Goal: Task Accomplishment & Management: Use online tool/utility

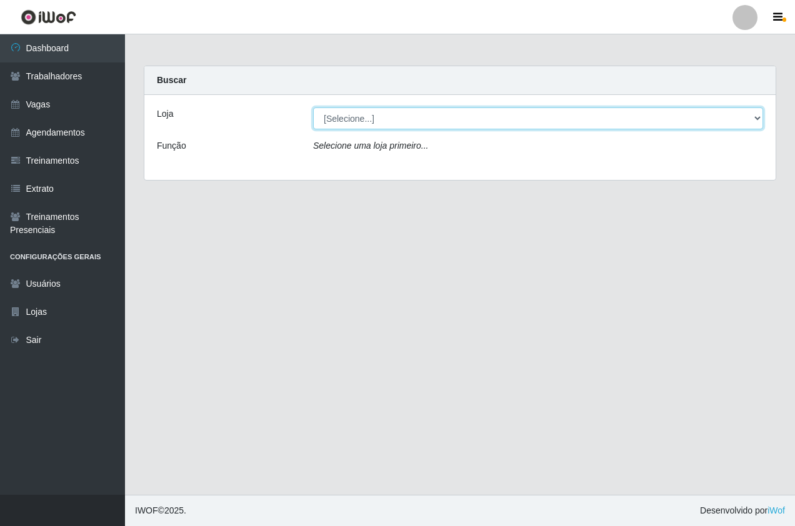
click at [362, 120] on select "[Selecione...] Pizza Nostra" at bounding box center [538, 118] width 450 height 22
select select "337"
click at [313, 107] on select "[Selecione...] Pizza Nostra" at bounding box center [538, 118] width 450 height 22
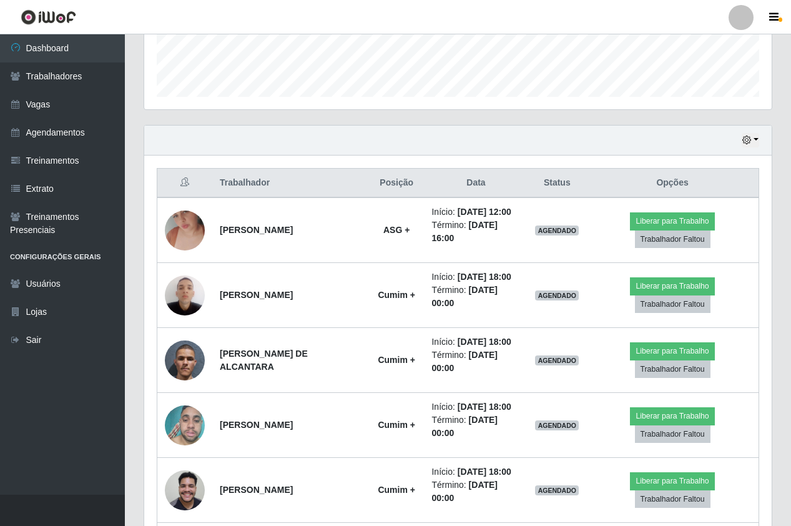
scroll to position [375, 0]
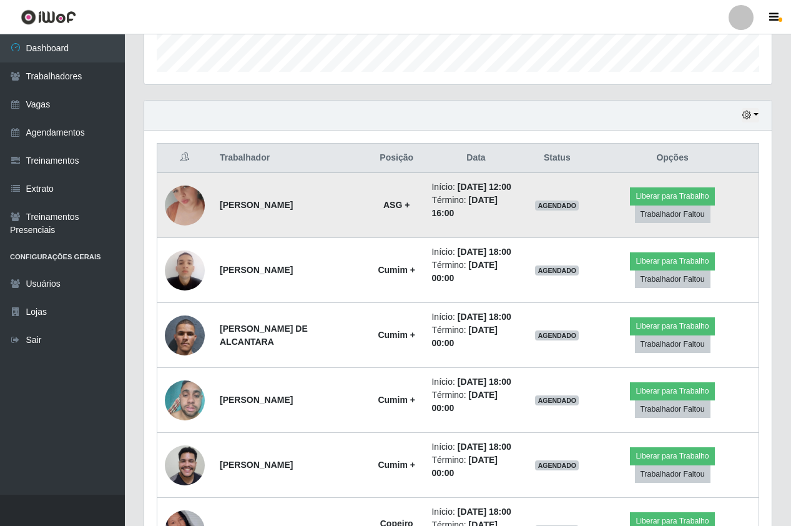
click at [186, 209] on img at bounding box center [185, 205] width 40 height 71
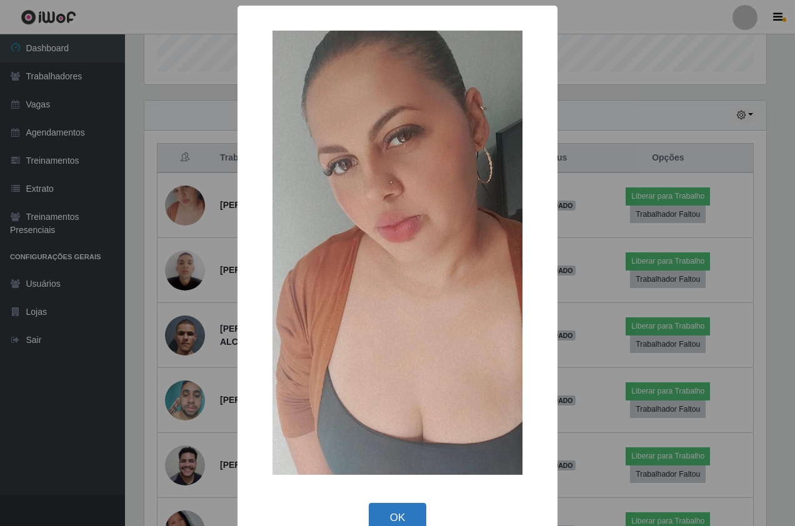
click at [387, 521] on button "OK" at bounding box center [398, 517] width 58 height 29
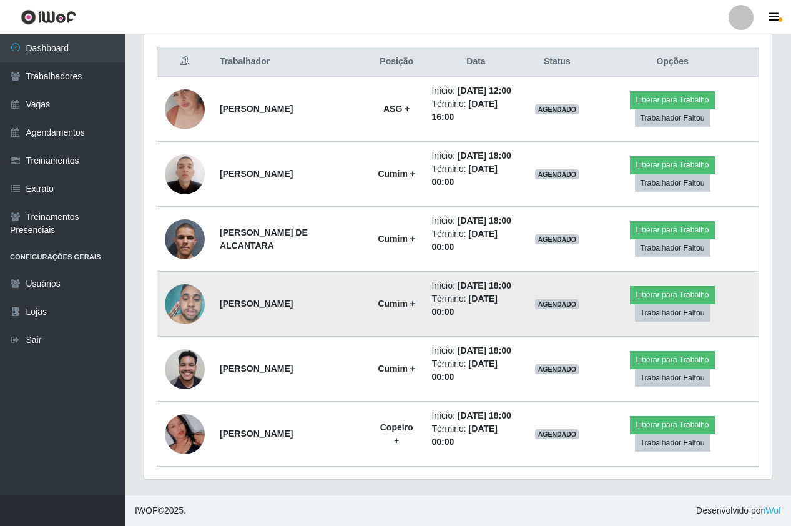
scroll to position [550, 0]
click at [187, 279] on img at bounding box center [185, 303] width 40 height 53
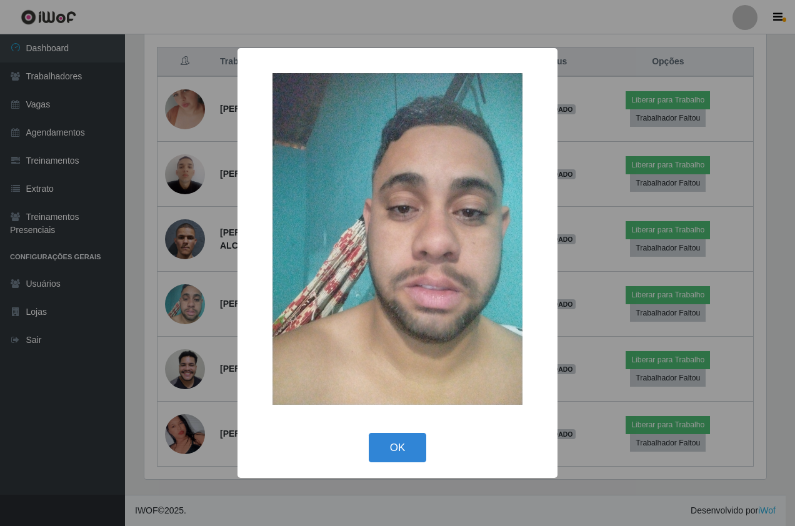
click at [281, 311] on img at bounding box center [397, 239] width 250 height 332
click at [291, 490] on div "× OK Cancel" at bounding box center [397, 263] width 795 height 526
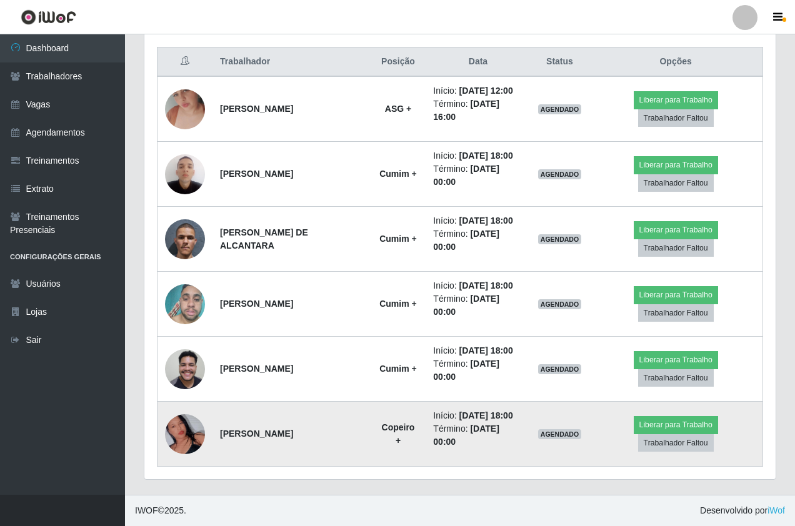
scroll to position [259, 628]
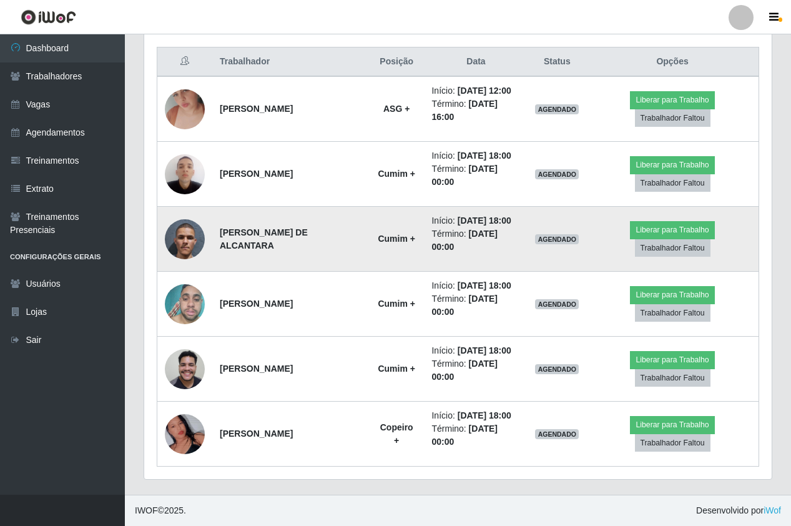
click at [183, 204] on img at bounding box center [185, 239] width 40 height 71
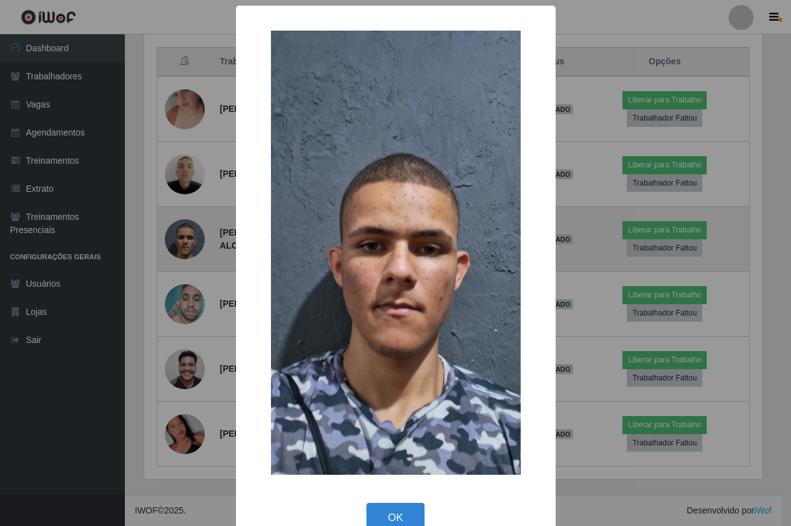
scroll to position [259, 622]
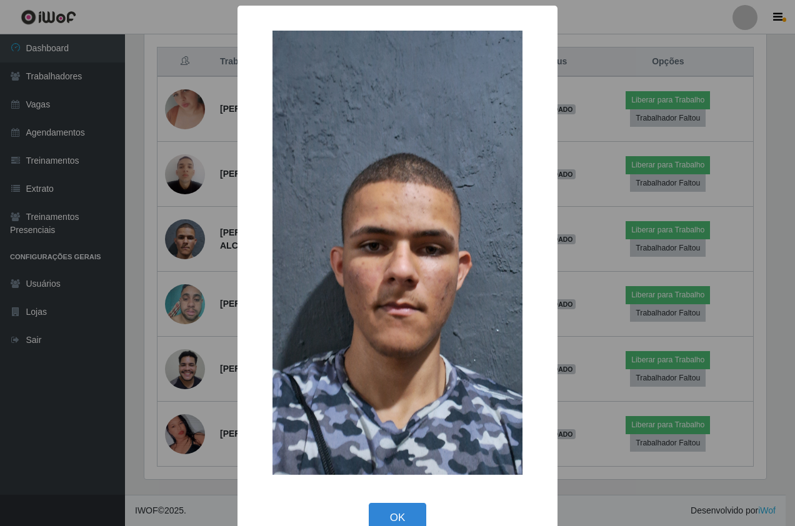
click at [157, 222] on div "× OK Cancel" at bounding box center [397, 263] width 795 height 526
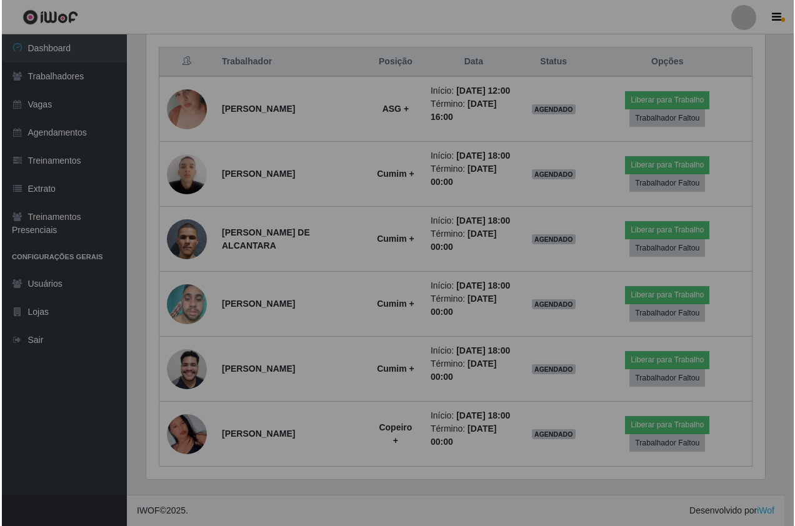
scroll to position [259, 628]
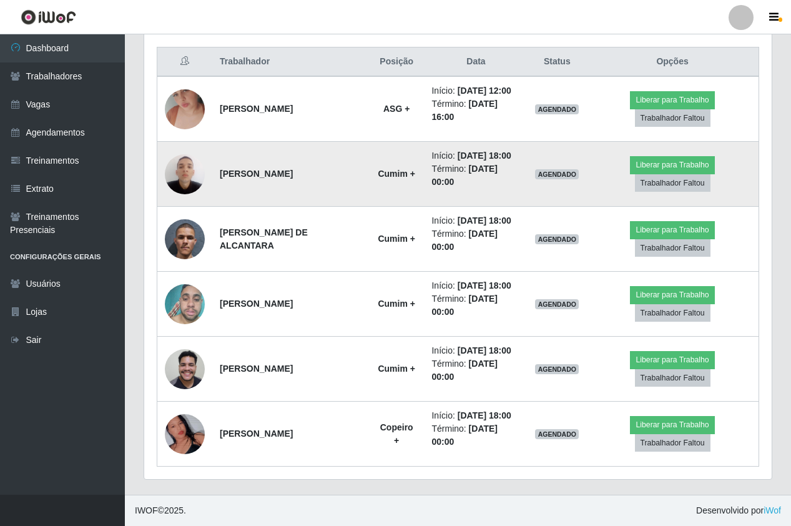
click at [181, 147] on img at bounding box center [185, 173] width 40 height 53
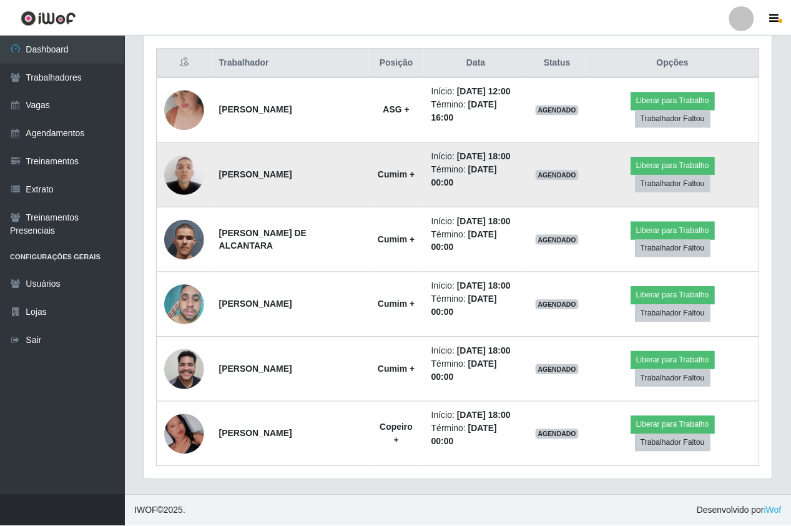
scroll to position [259, 622]
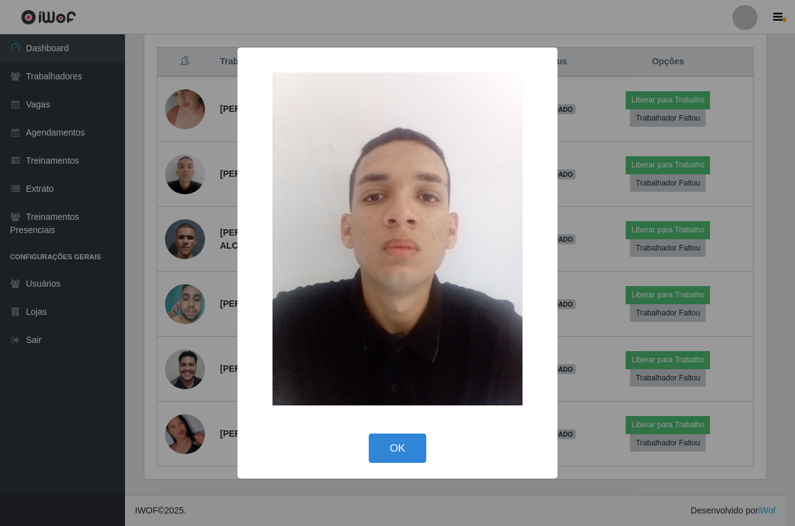
click at [132, 184] on div "× OK Cancel" at bounding box center [397, 263] width 795 height 526
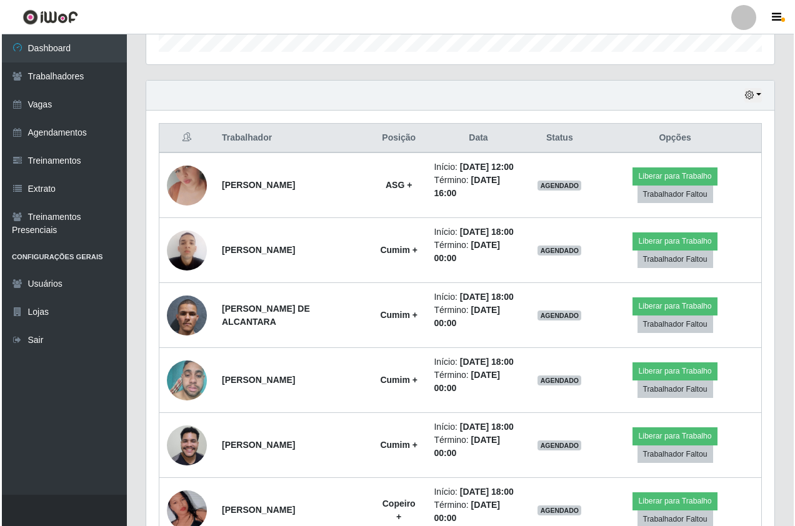
scroll to position [300, 0]
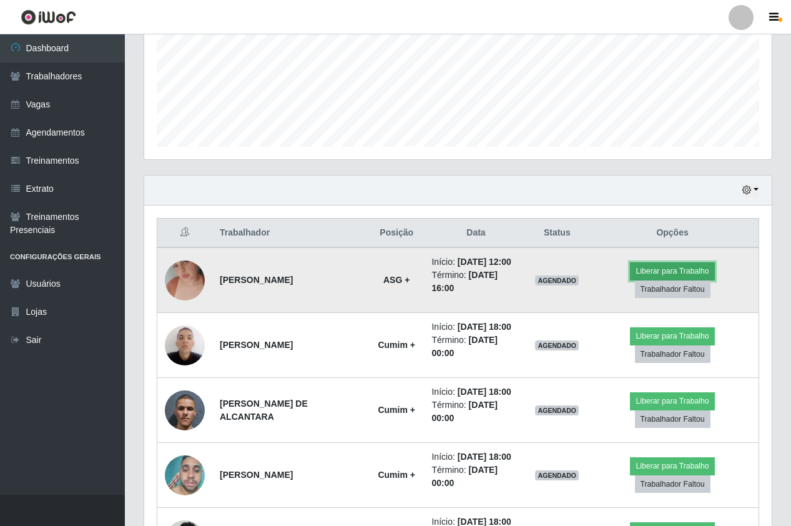
click at [662, 277] on button "Liberar para Trabalho" at bounding box center [672, 270] width 84 height 17
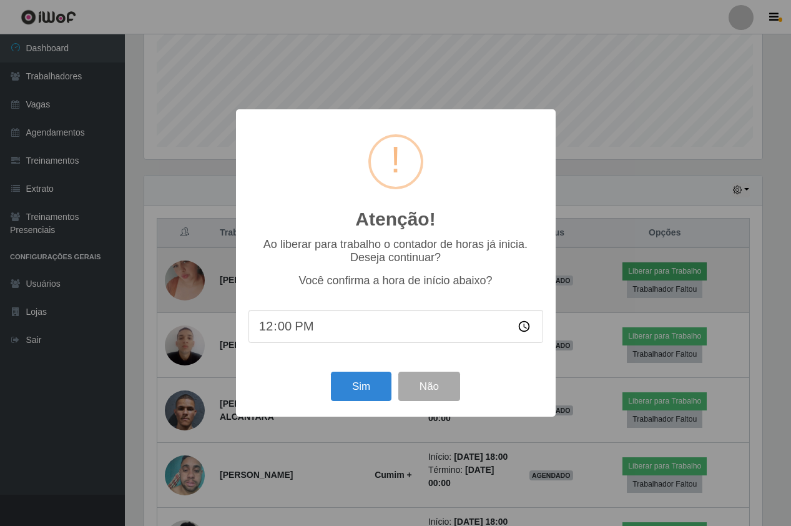
scroll to position [259, 622]
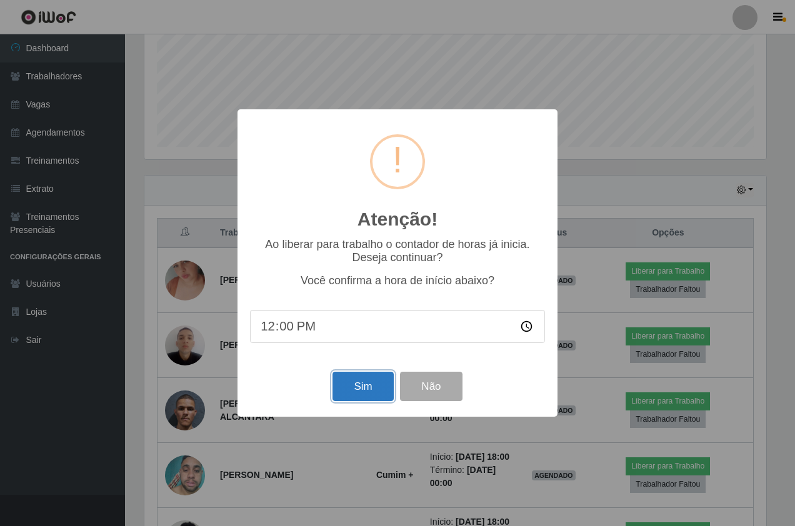
click at [374, 389] on button "Sim" at bounding box center [362, 386] width 61 height 29
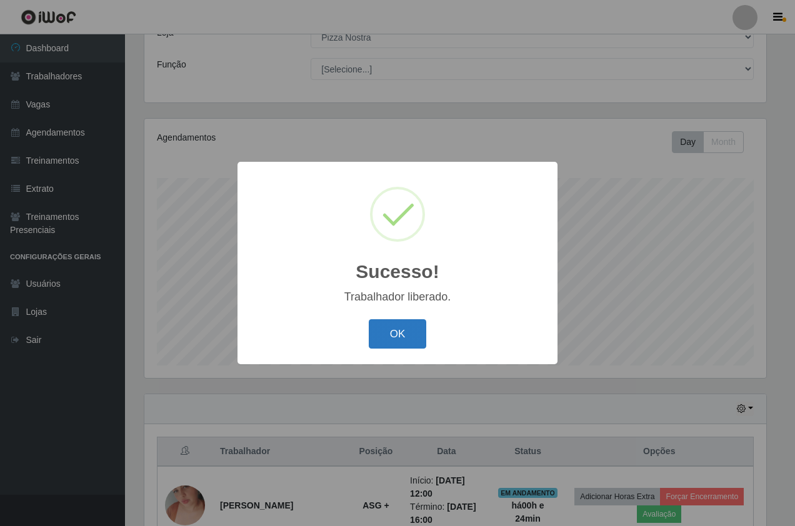
click at [389, 333] on button "OK" at bounding box center [398, 333] width 58 height 29
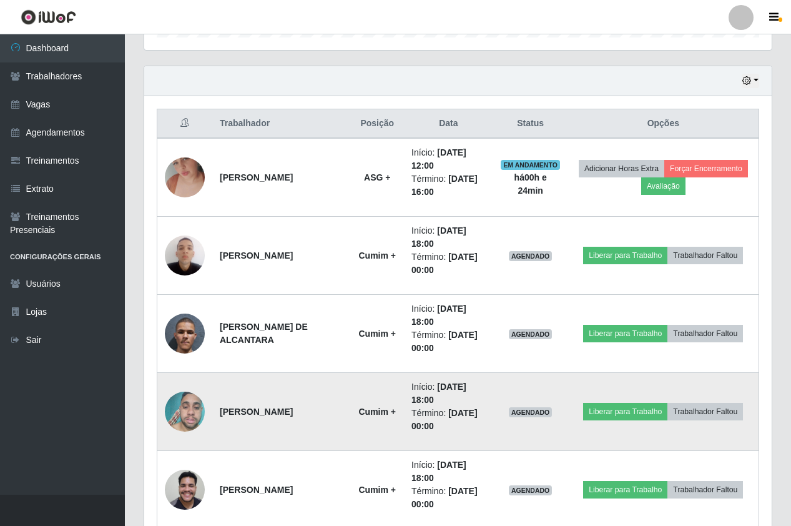
scroll to position [331, 0]
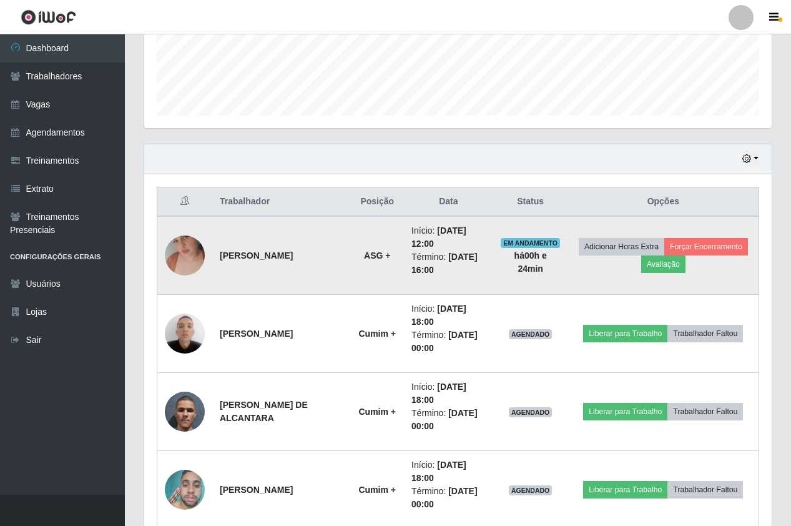
click at [181, 250] on img at bounding box center [185, 255] width 40 height 71
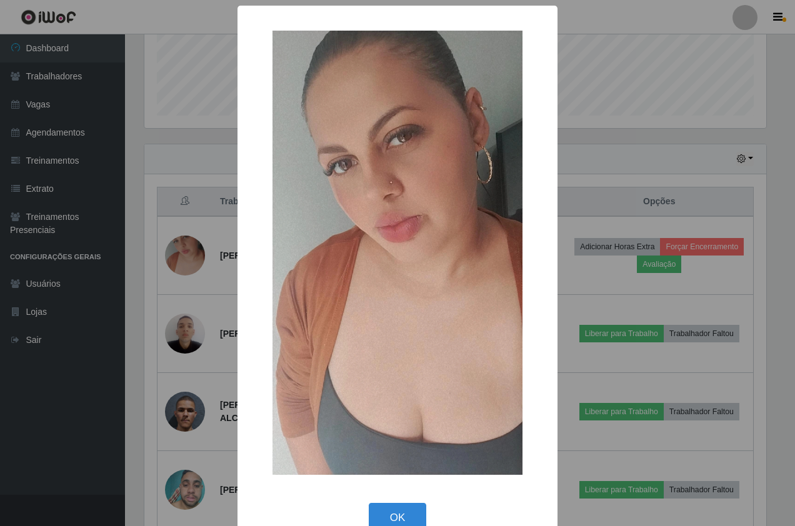
click at [154, 152] on div "× OK Cancel" at bounding box center [397, 263] width 795 height 526
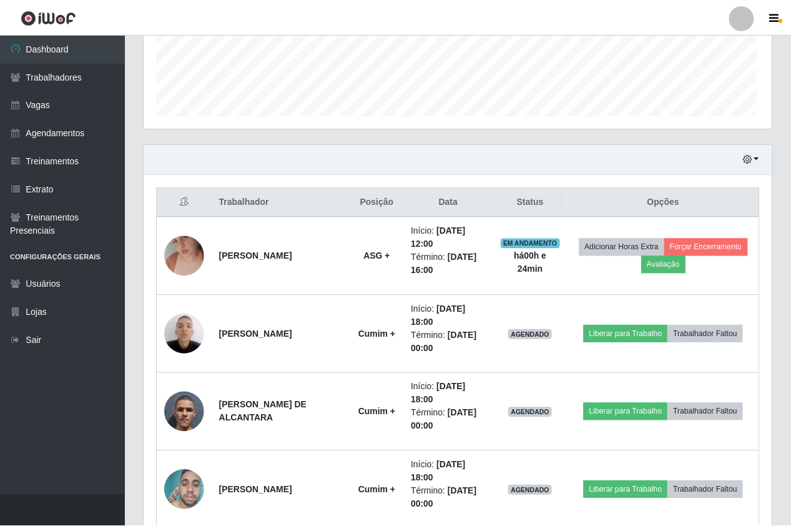
scroll to position [259, 628]
